Goal: Register for event/course

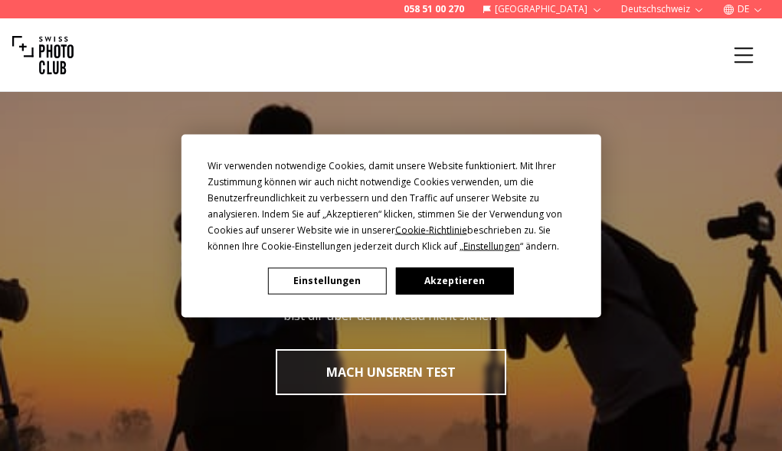
click at [437, 282] on button "Akzeptieren" at bounding box center [454, 280] width 118 height 27
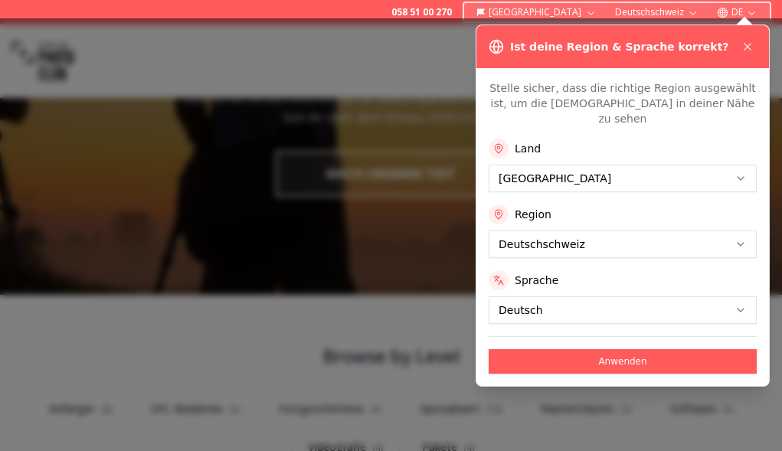
scroll to position [204, 0]
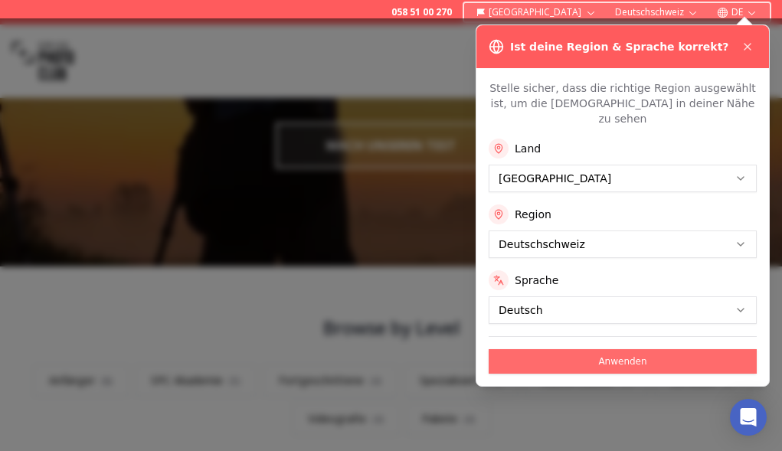
click at [602, 349] on button "Anwenden" at bounding box center [623, 361] width 268 height 25
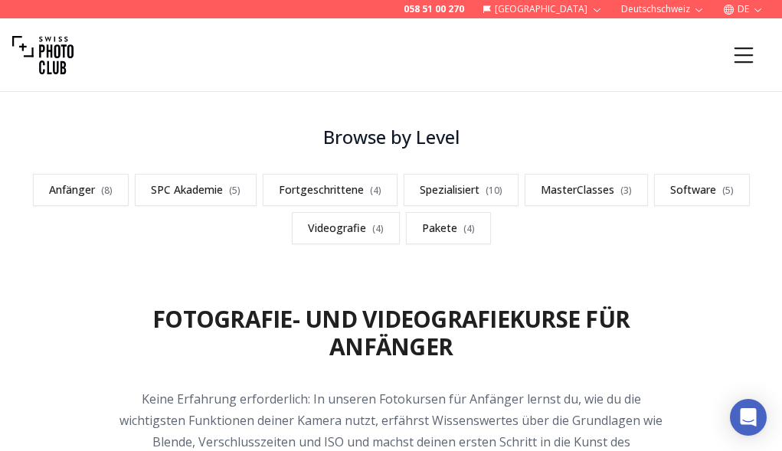
scroll to position [413, 0]
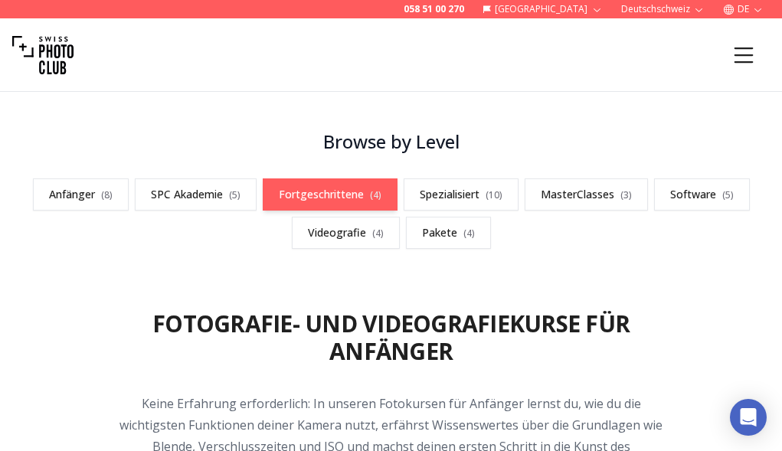
click at [326, 202] on link "Fortgeschrittene ( 4 )" at bounding box center [330, 194] width 135 height 32
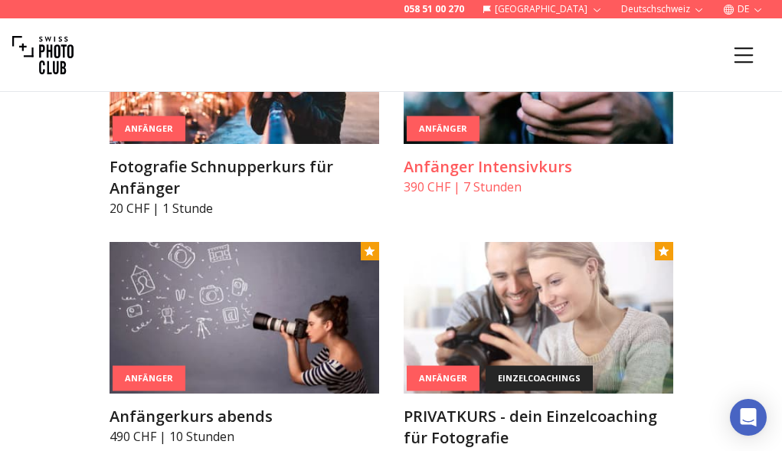
scroll to position [1024, 0]
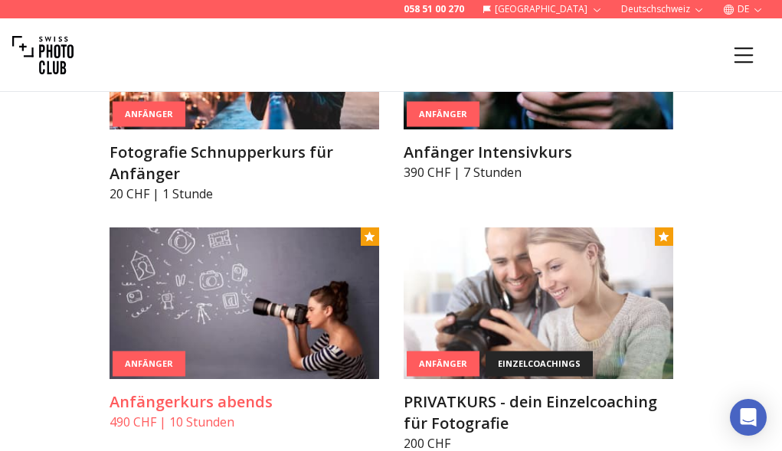
click at [316, 271] on img at bounding box center [245, 303] width 270 height 152
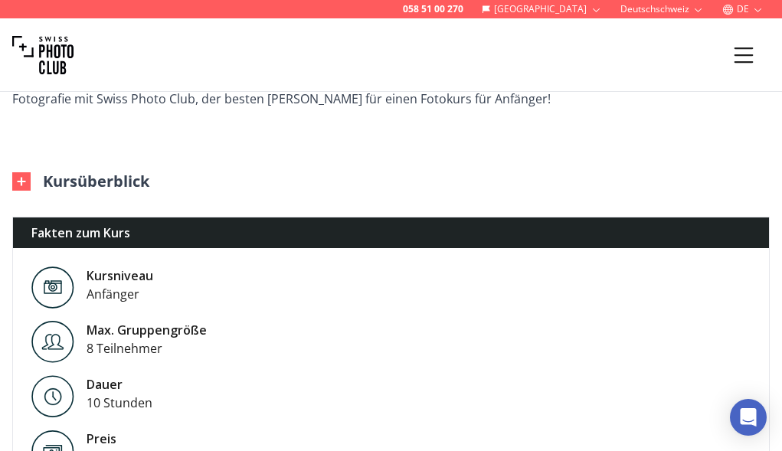
scroll to position [857, 0]
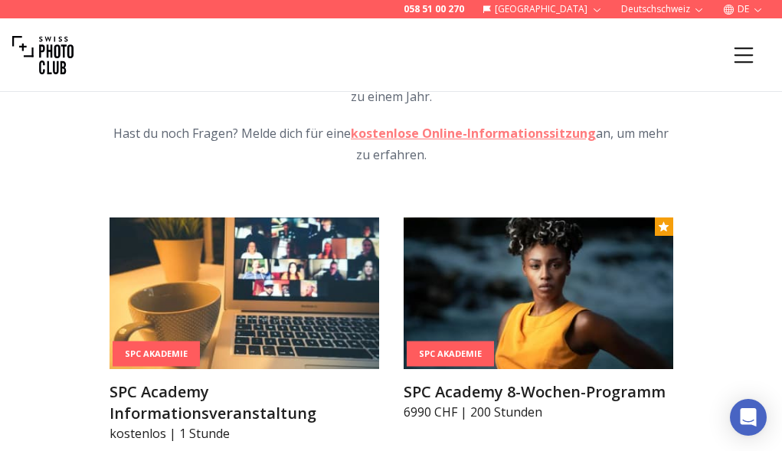
scroll to position [1985, 0]
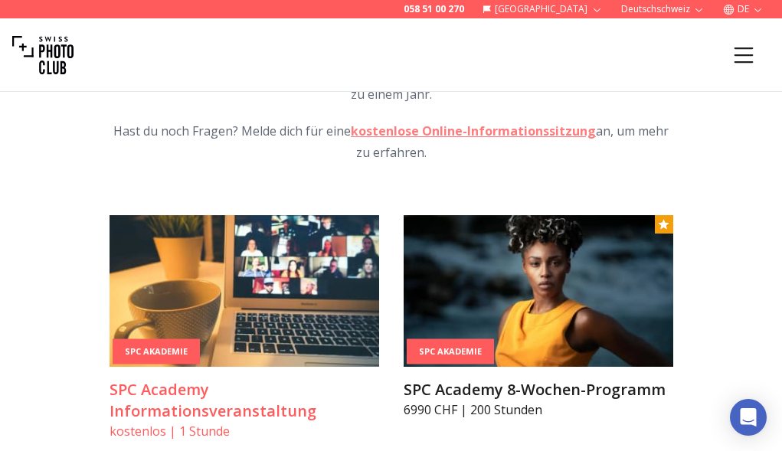
click at [309, 276] on img at bounding box center [245, 291] width 270 height 152
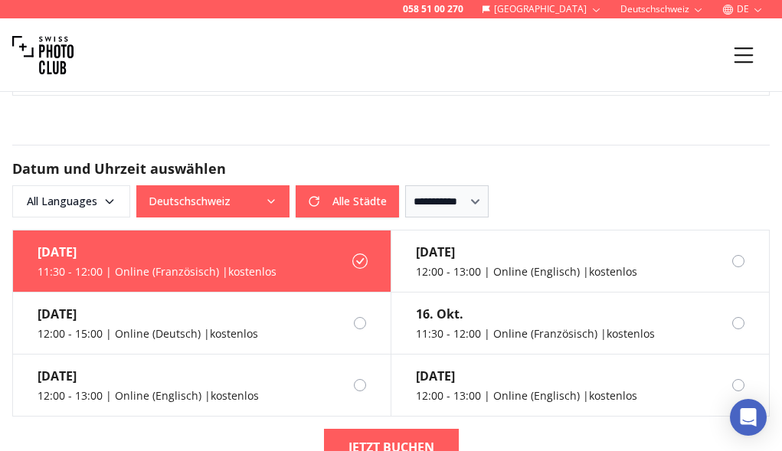
scroll to position [1248, 0]
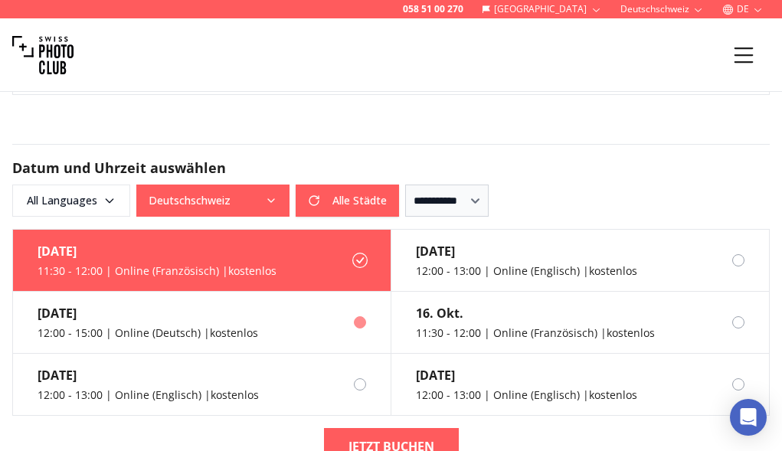
click at [241, 326] on div "12:00 - 15:00 | Online (Deutsch) | kostenlos" at bounding box center [148, 333] width 221 height 15
click at [364, 327] on div at bounding box center [372, 322] width 37 height 12
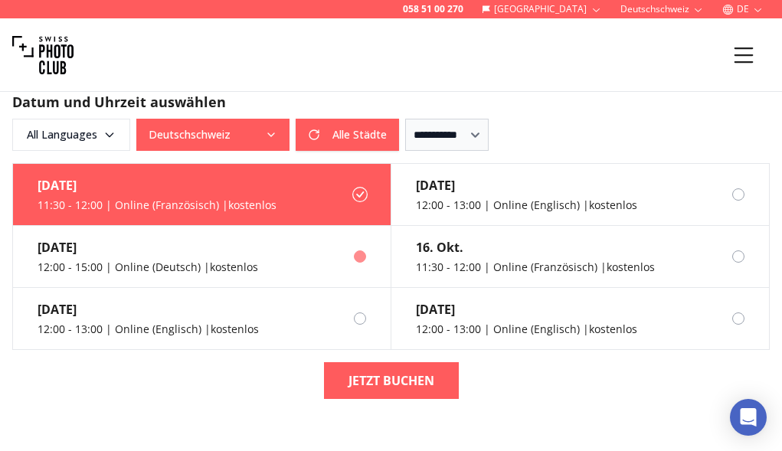
scroll to position [1325, 0]
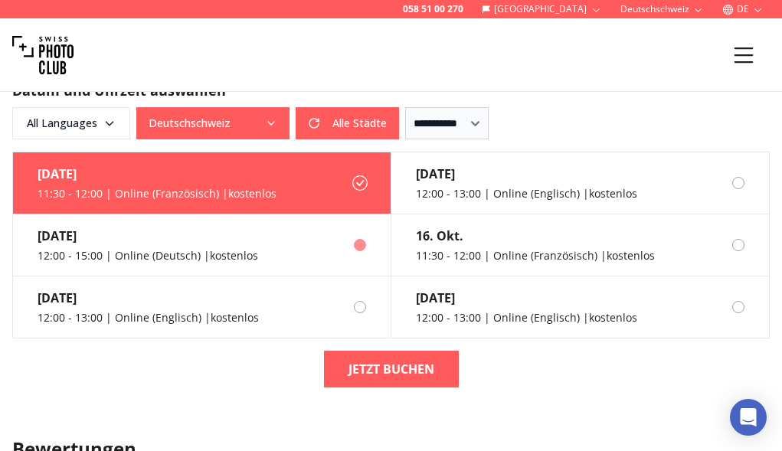
click at [363, 245] on div at bounding box center [360, 245] width 12 height 12
click at [290, 244] on label "[DATE] 12:00 - 15:00 | Online (Deutsch) | kostenlos" at bounding box center [202, 245] width 378 height 62
click at [198, 256] on div "12:00 - 15:00 | Online (Deutsch) | kostenlos" at bounding box center [148, 255] width 221 height 15
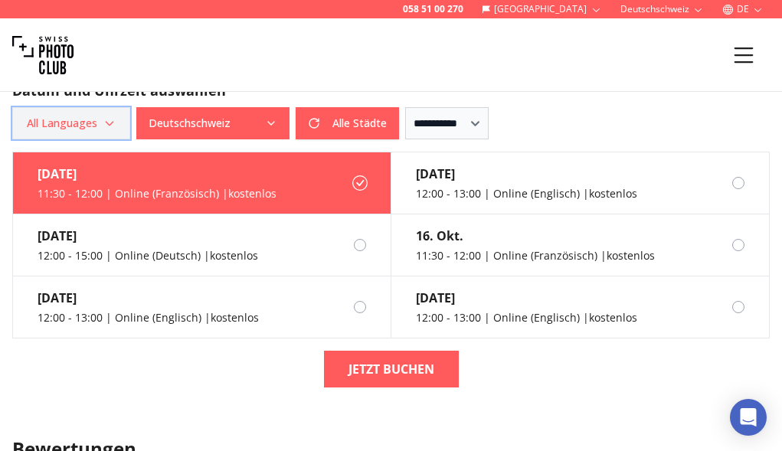
click at [112, 122] on icon "button" at bounding box center [109, 124] width 7 height 4
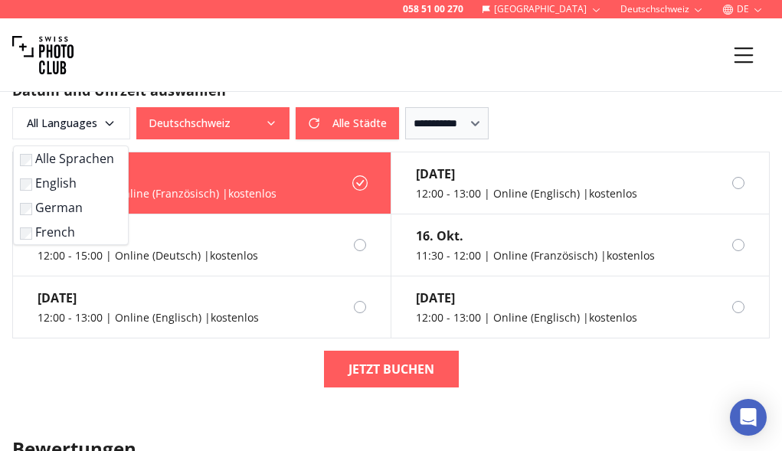
click at [55, 206] on label "German" at bounding box center [68, 207] width 96 height 18
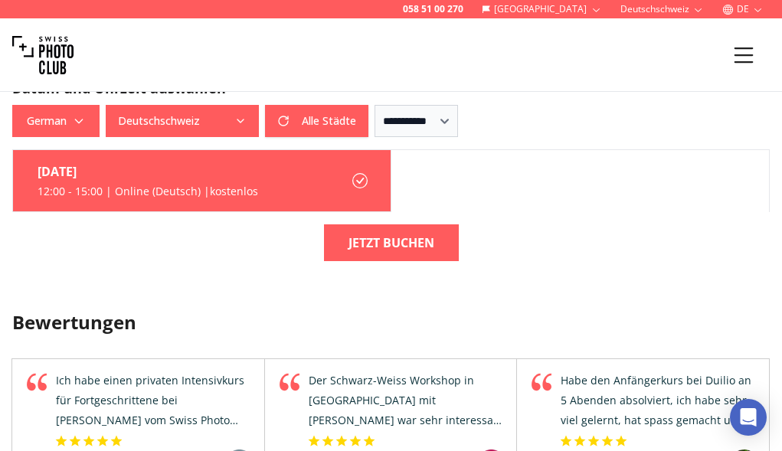
scroll to position [1330, 0]
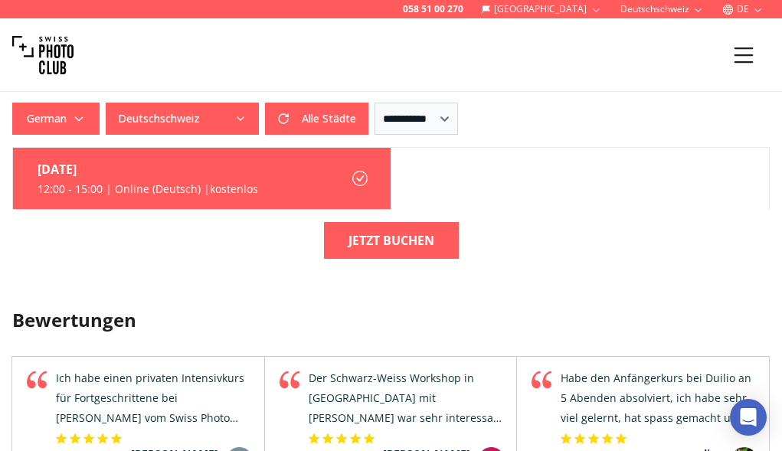
click at [213, 246] on div "[DATE] 12:00 - 15:00 | Online (Deutsch) | kostenlos Jetzt buchen" at bounding box center [391, 209] width 782 height 124
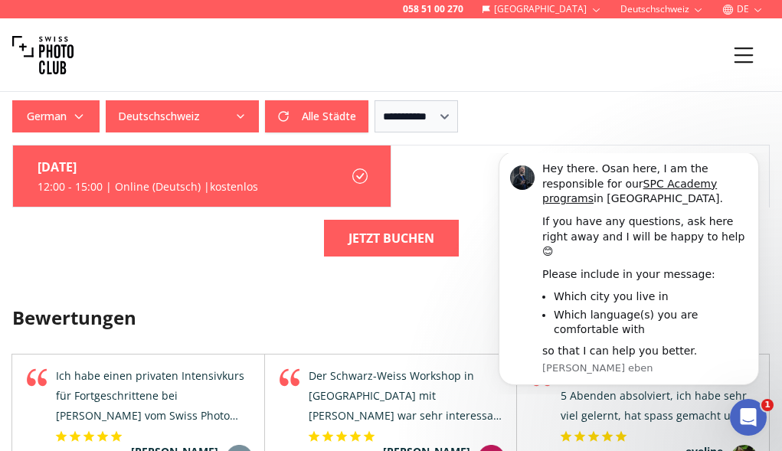
scroll to position [1341, 0]
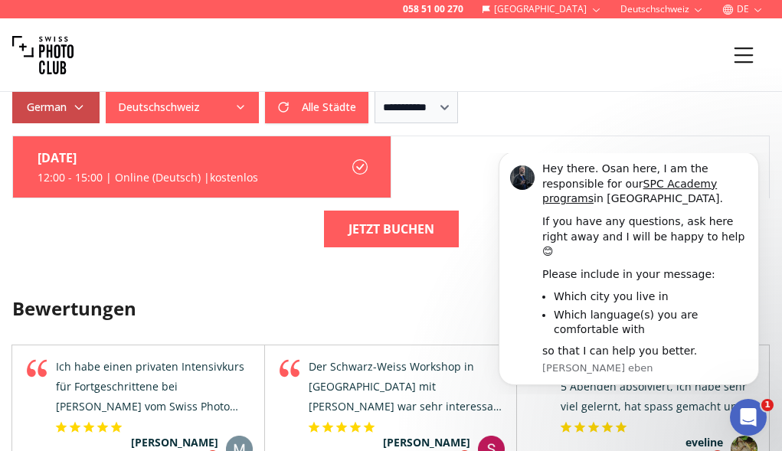
click at [69, 121] on div "**********" at bounding box center [391, 105] width 782 height 2892
click at [73, 117] on span "German" at bounding box center [56, 107] width 83 height 28
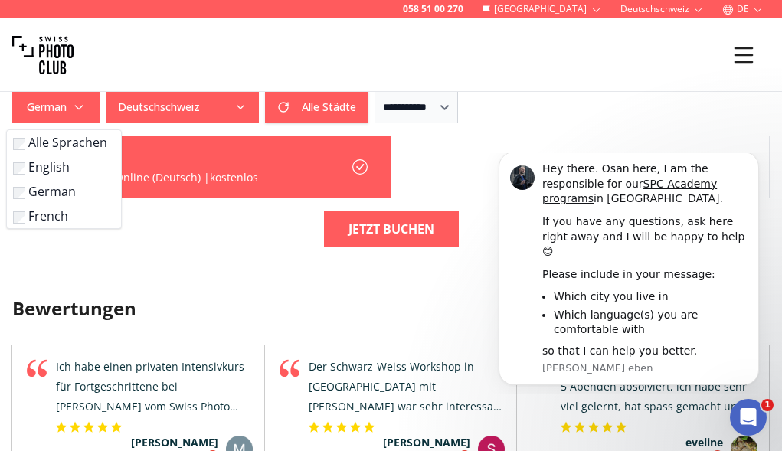
click at [38, 192] on label "German" at bounding box center [61, 191] width 96 height 18
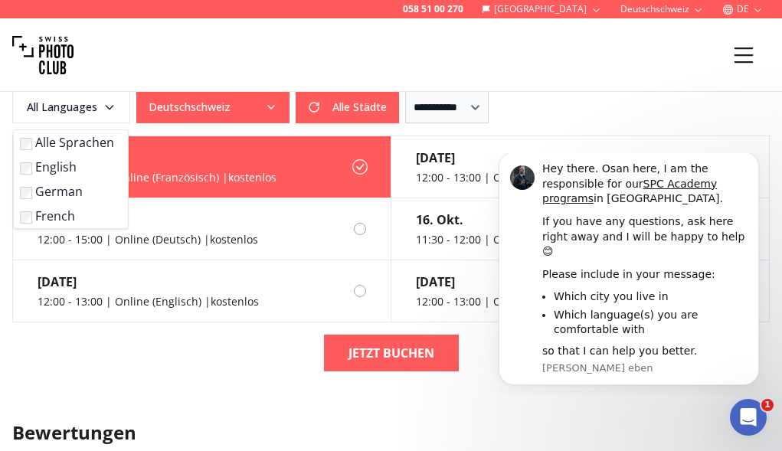
click at [44, 171] on label "English" at bounding box center [68, 167] width 96 height 18
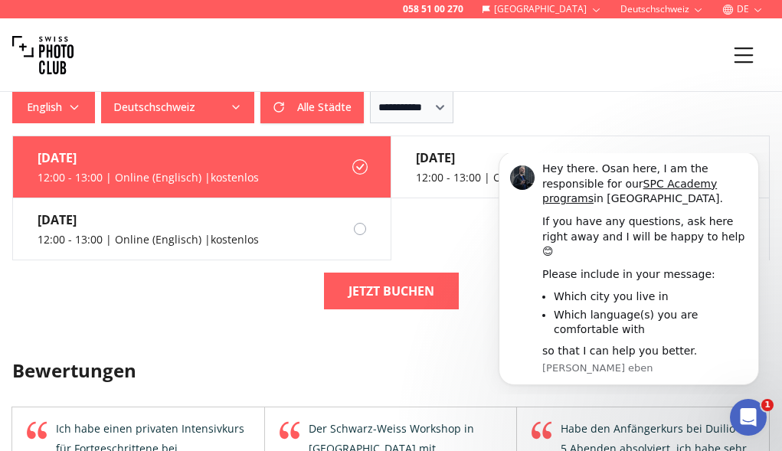
click at [139, 290] on div "[DATE] 12:00 - 13:00 | Online (Englisch) | kostenlos [DATE] 12:00 - 13:00 | Onl…" at bounding box center [391, 229] width 782 height 186
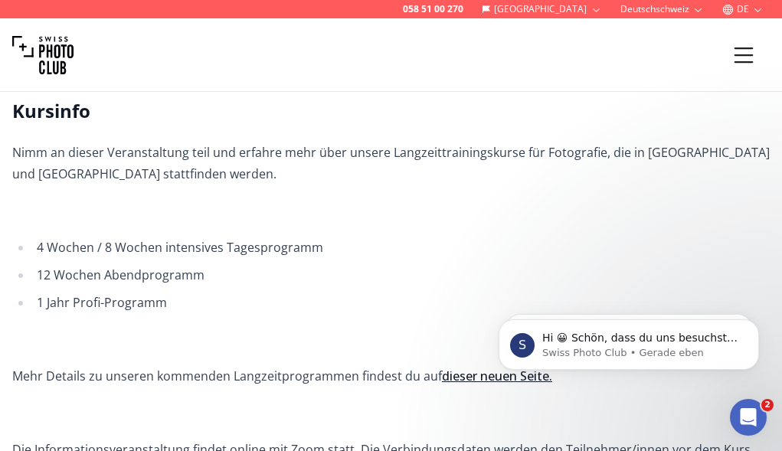
scroll to position [374, 0]
